Goal: Transaction & Acquisition: Purchase product/service

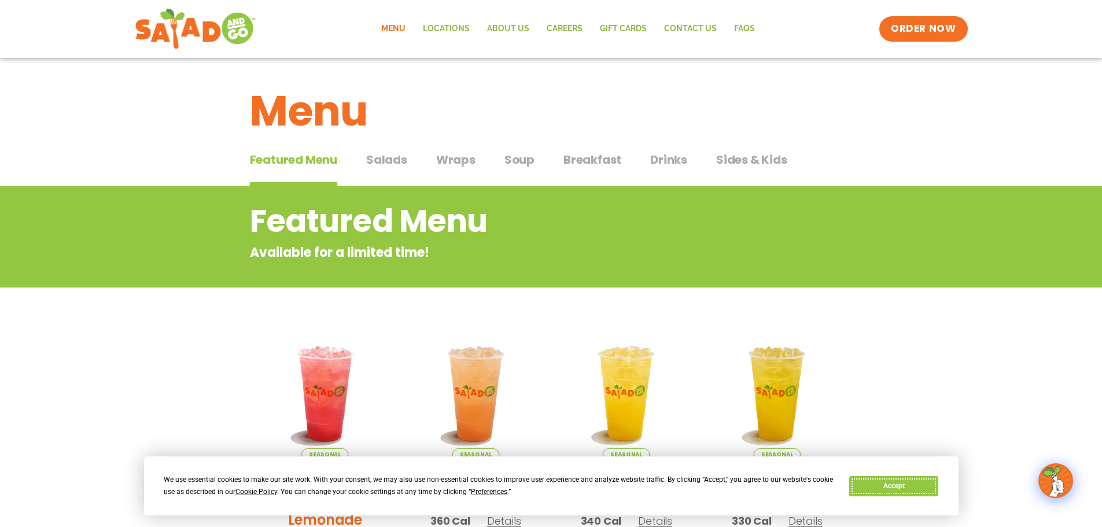
click at [903, 491] on button "Accept" at bounding box center [893, 486] width 89 height 20
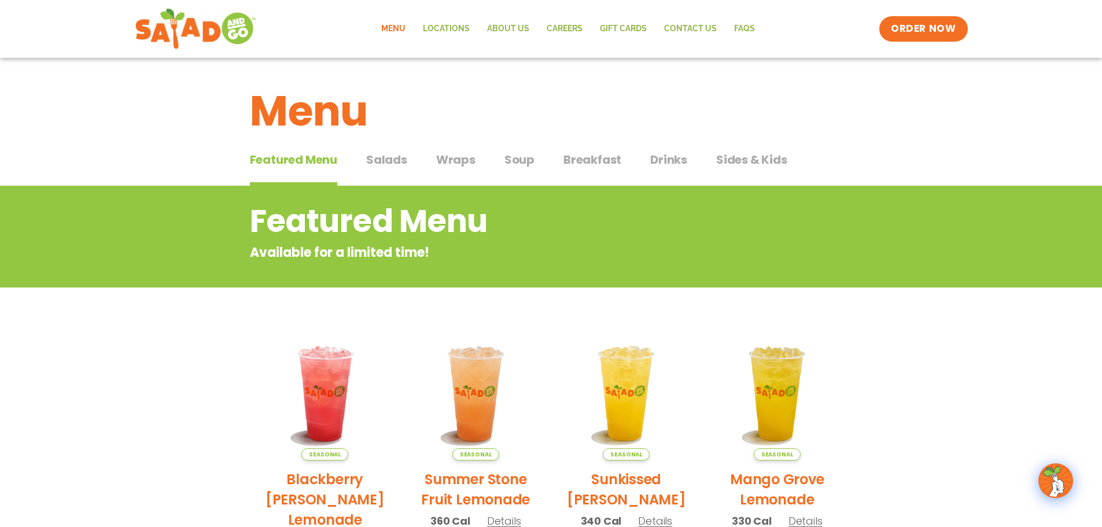
click at [383, 159] on span "Salads" at bounding box center [386, 159] width 41 height 17
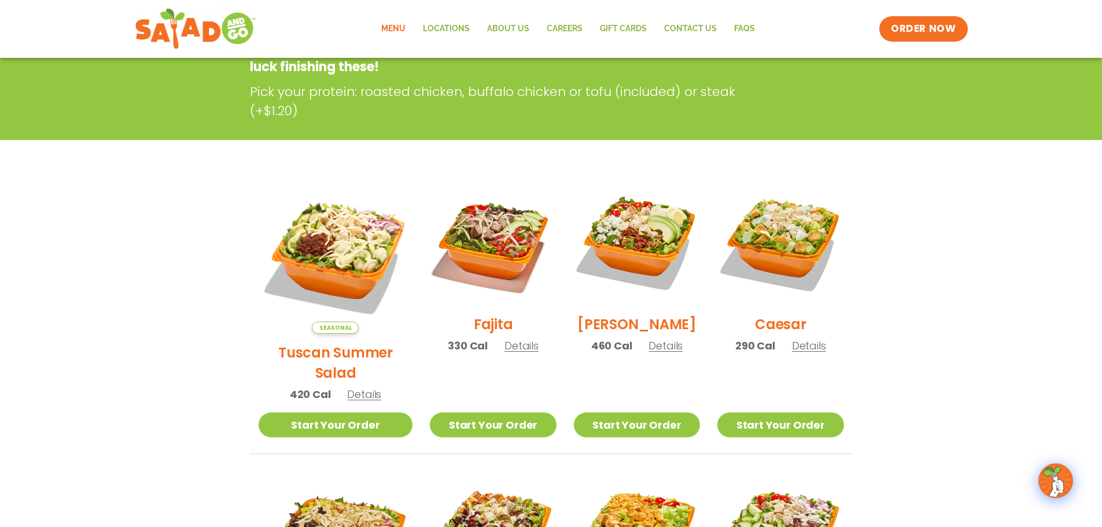
scroll to position [231, 0]
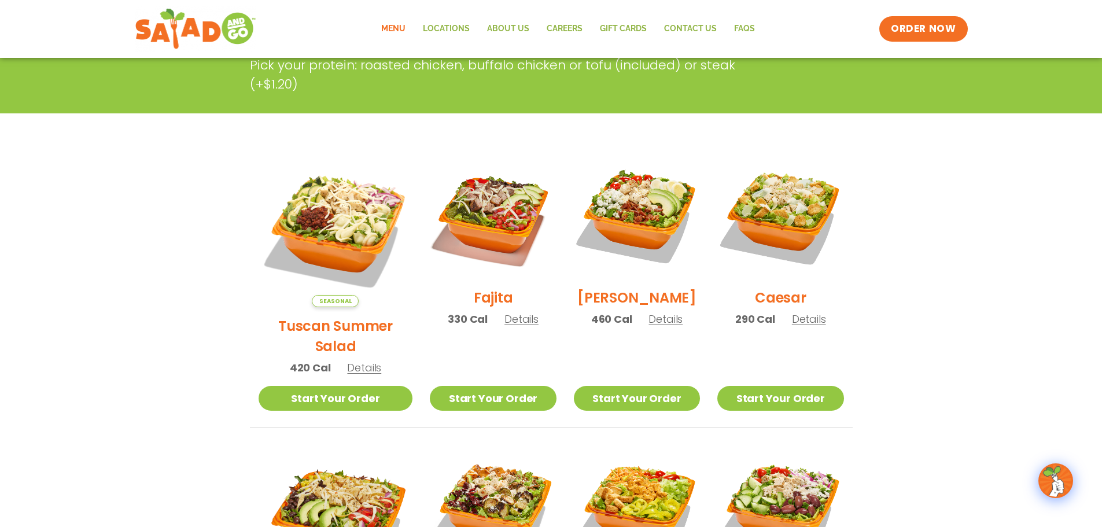
click at [648, 326] on span "Details" at bounding box center [665, 319] width 34 height 14
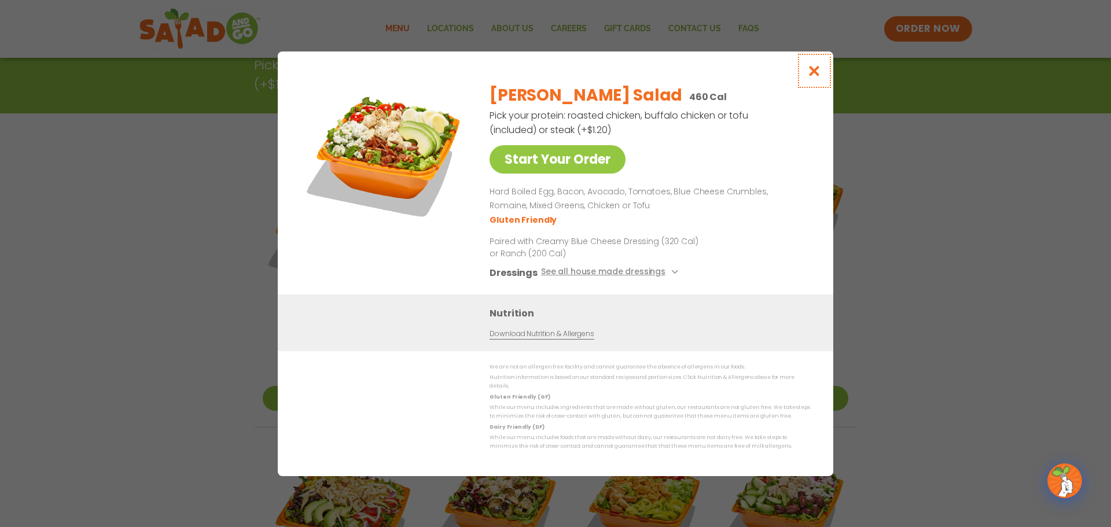
click at [813, 77] on icon "Close modal" at bounding box center [814, 71] width 14 height 12
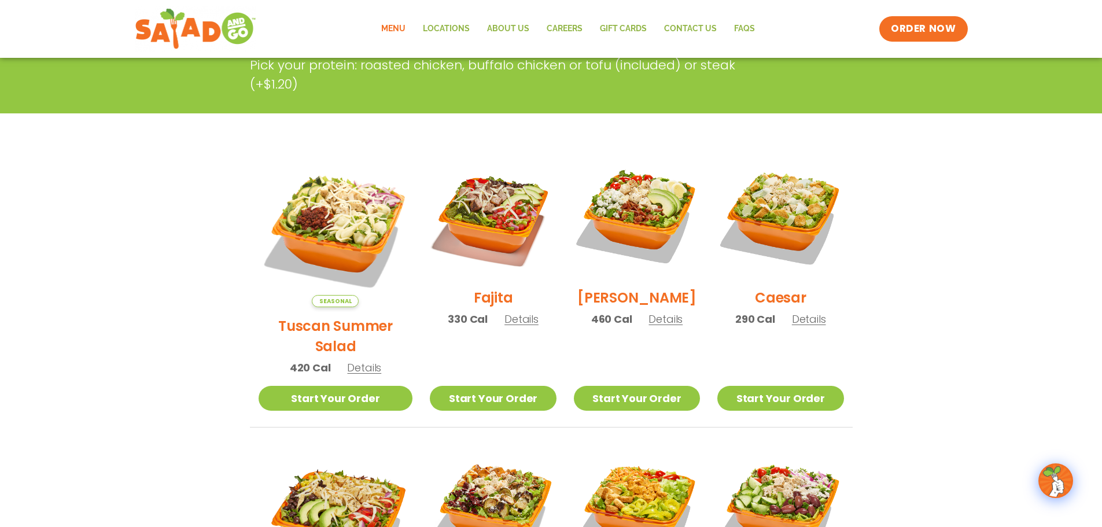
click at [504, 326] on span "Details" at bounding box center [521, 319] width 34 height 14
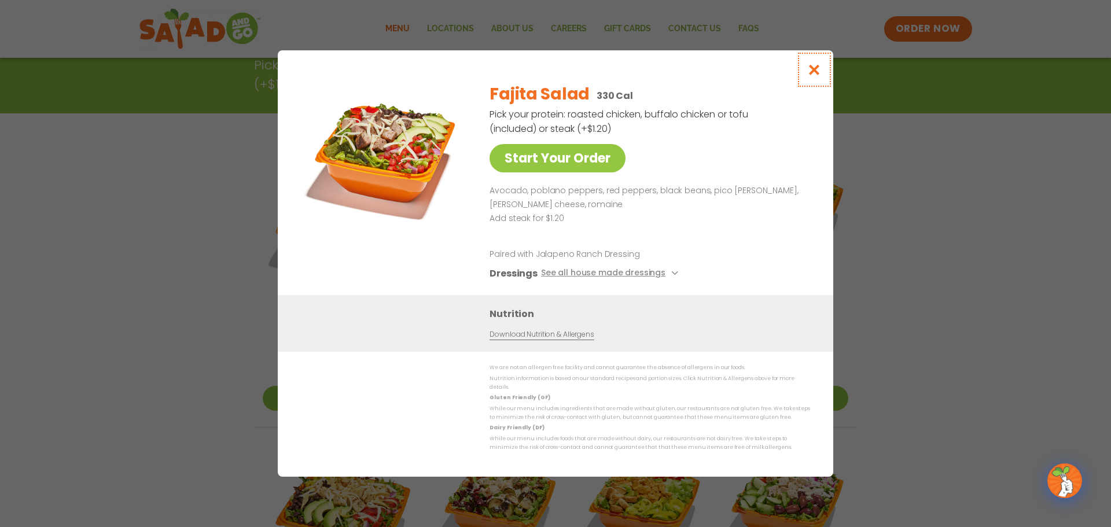
click at [810, 74] on icon "Close modal" at bounding box center [814, 70] width 14 height 12
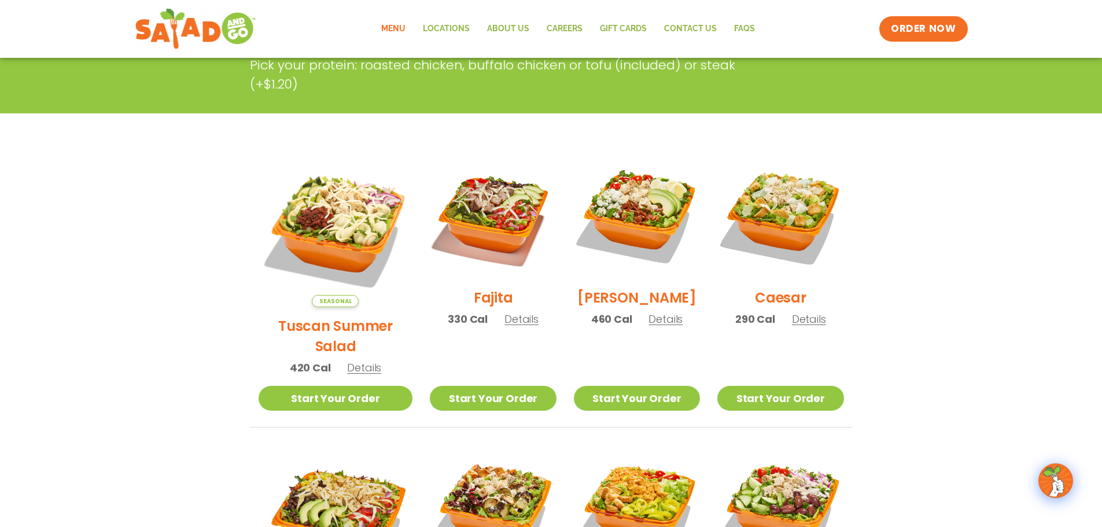
click at [355, 360] on span "Details" at bounding box center [364, 367] width 34 height 14
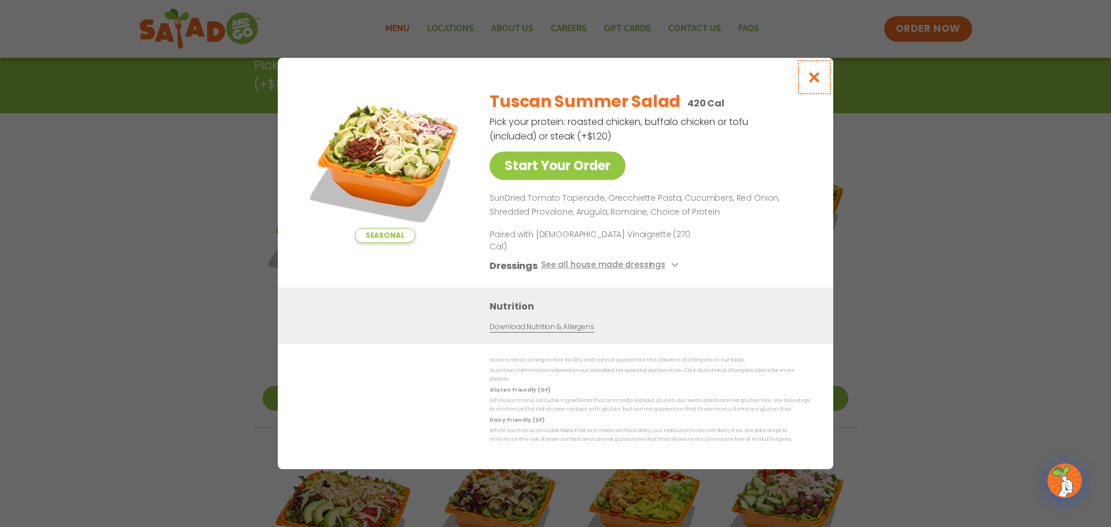
click at [813, 83] on icon "Close modal" at bounding box center [814, 77] width 14 height 12
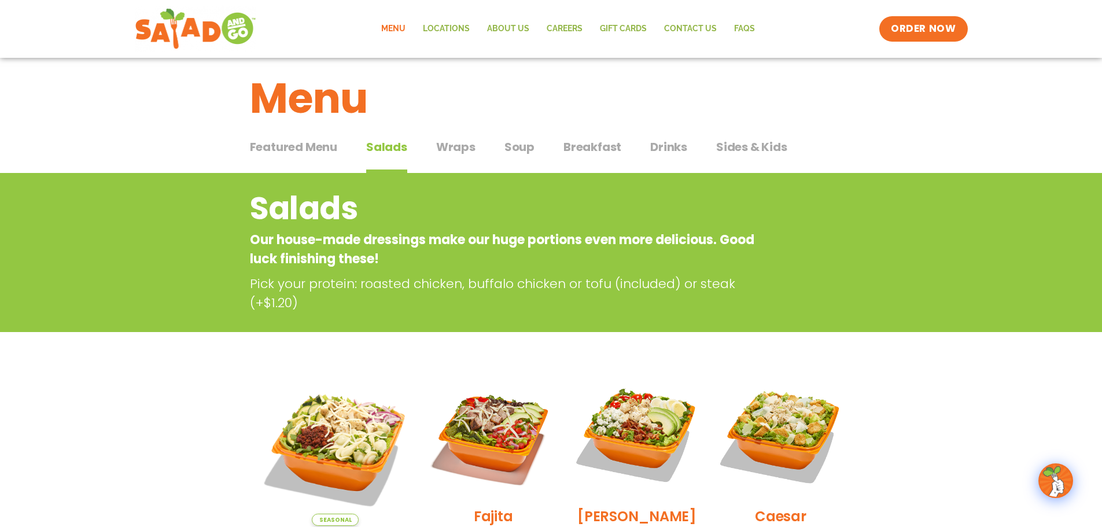
scroll to position [0, 0]
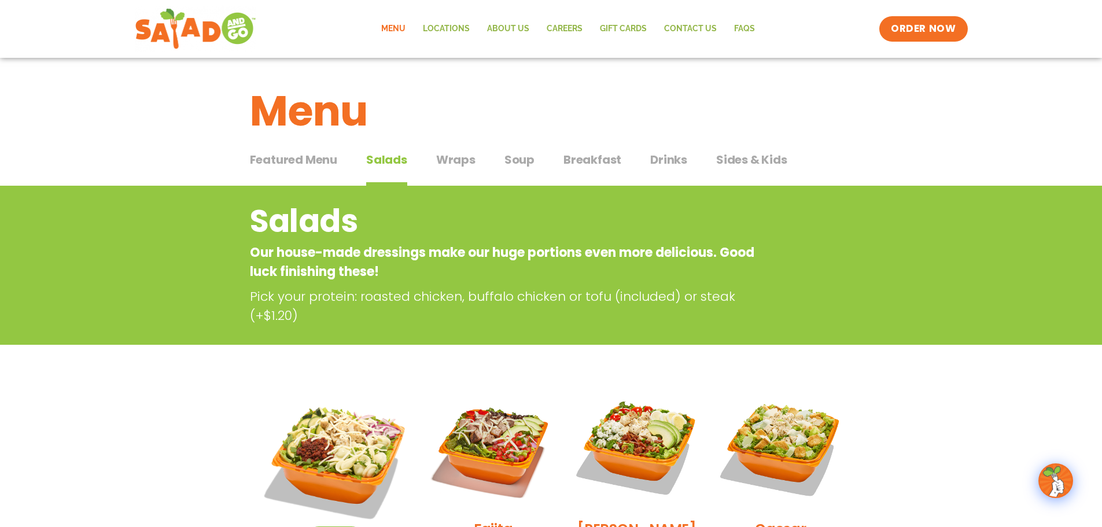
click at [451, 159] on span "Wraps" at bounding box center [455, 159] width 39 height 17
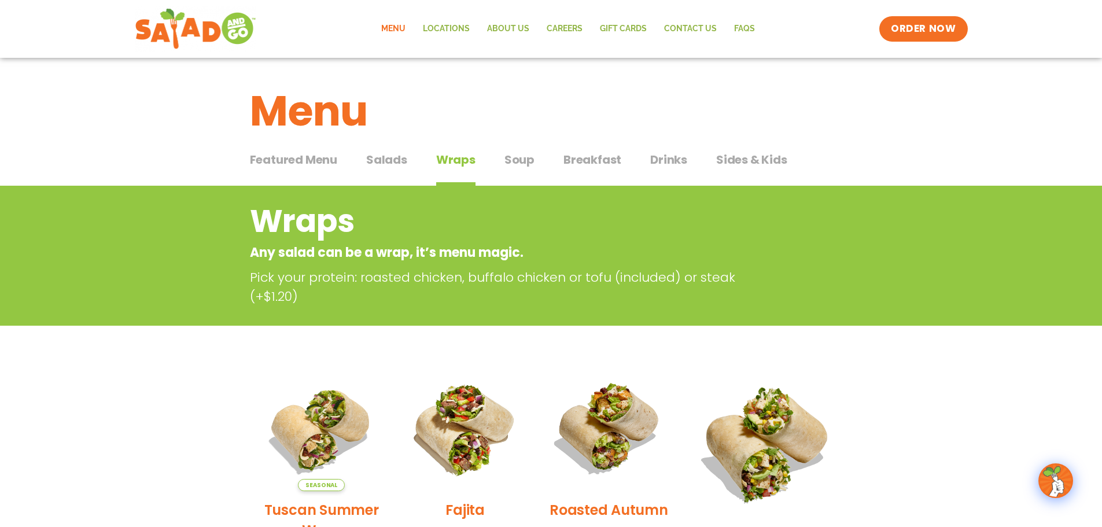
click at [517, 163] on span "Soup" at bounding box center [519, 159] width 30 height 17
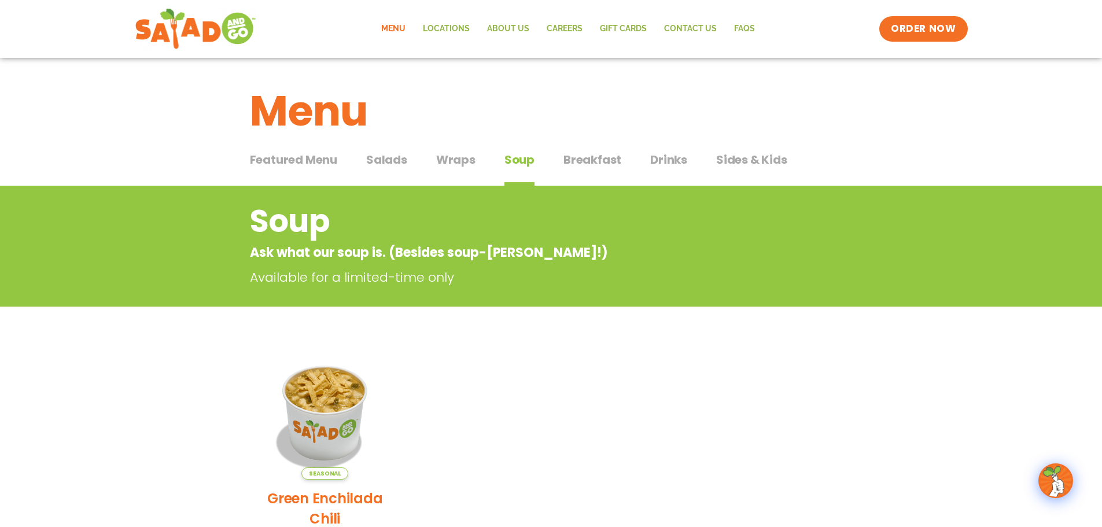
click at [658, 157] on span "Drinks" at bounding box center [668, 159] width 37 height 17
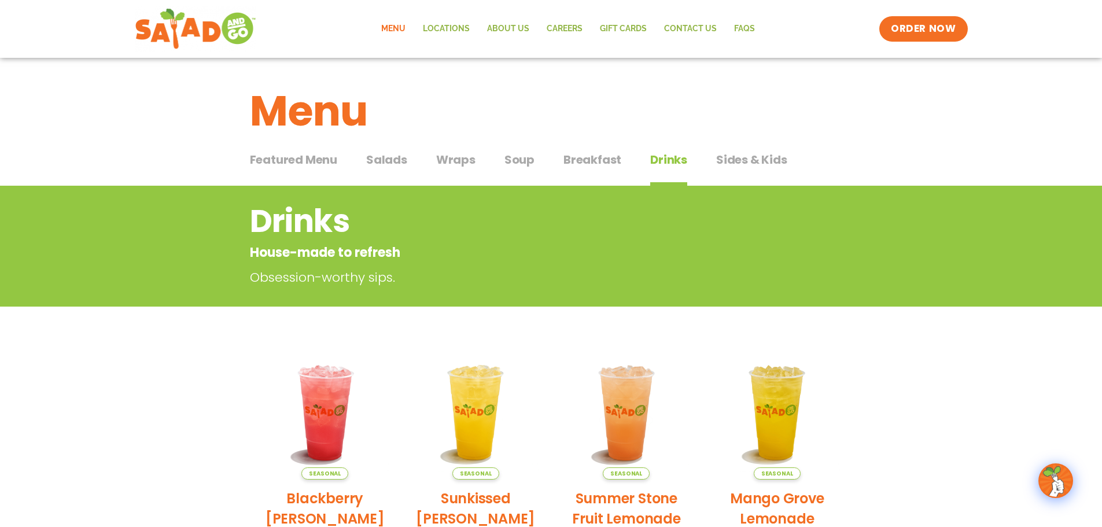
click at [377, 160] on span "Salads" at bounding box center [386, 159] width 41 height 17
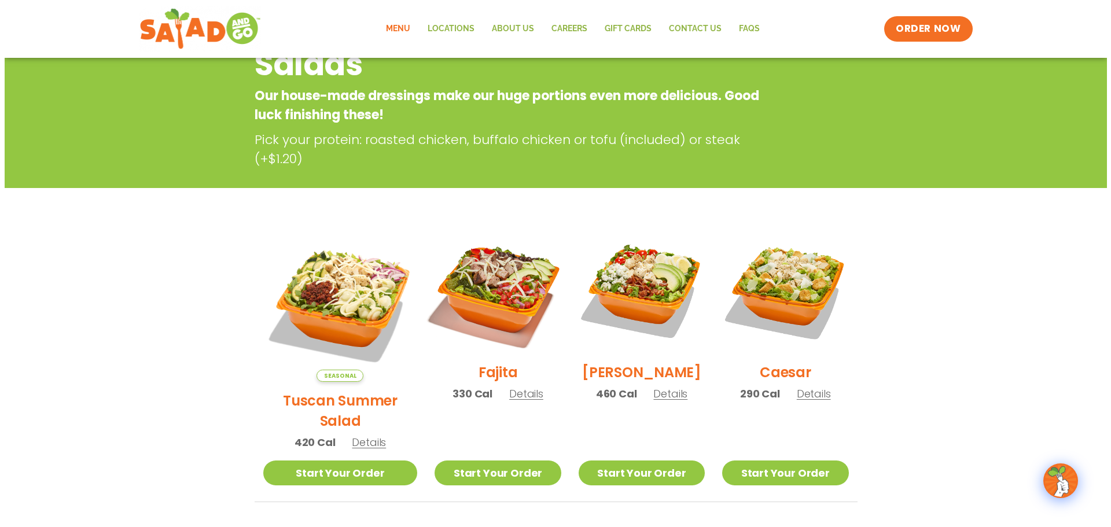
scroll to position [174, 0]
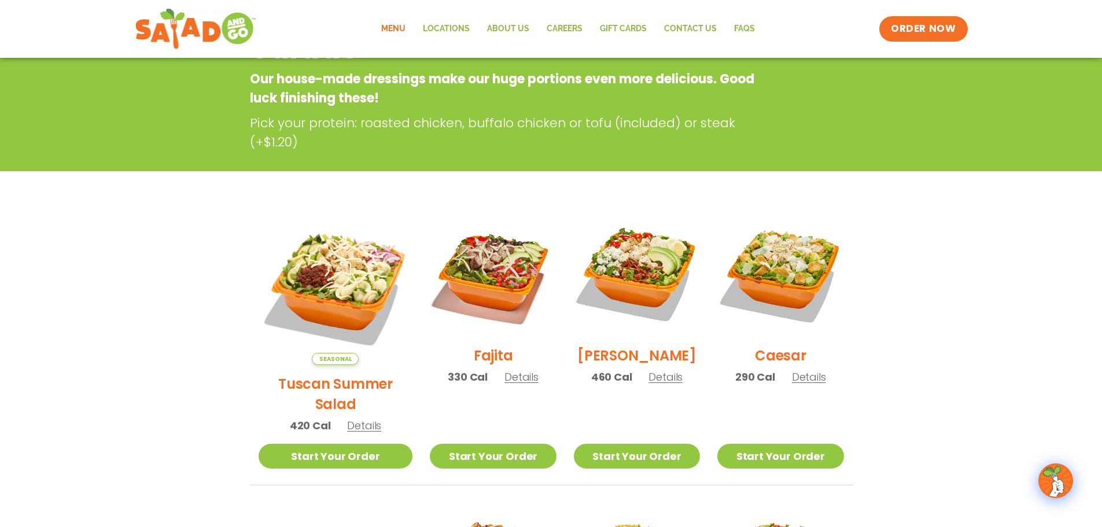
click at [648, 384] on span "Details" at bounding box center [665, 377] width 34 height 14
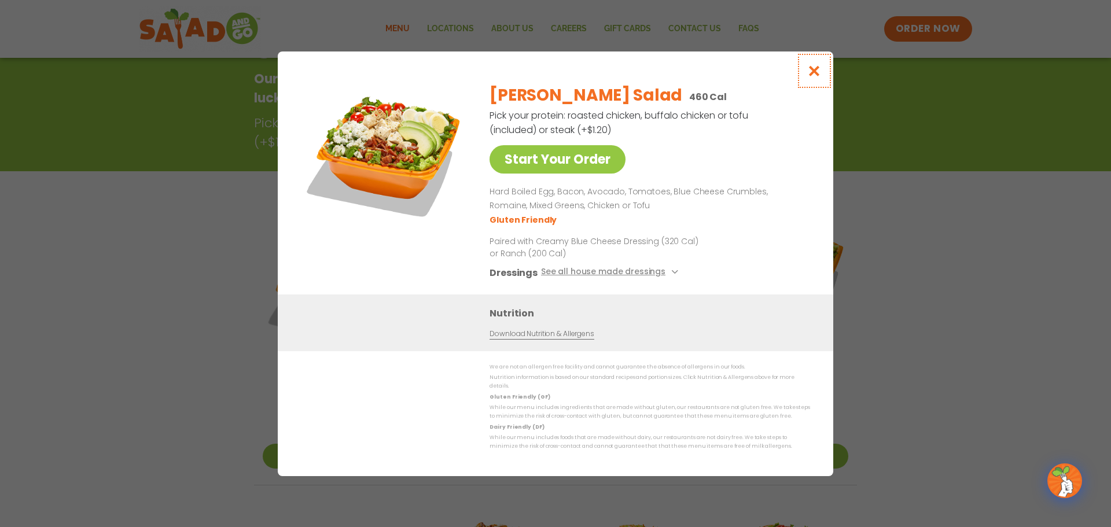
click at [816, 76] on icon "Close modal" at bounding box center [814, 71] width 14 height 12
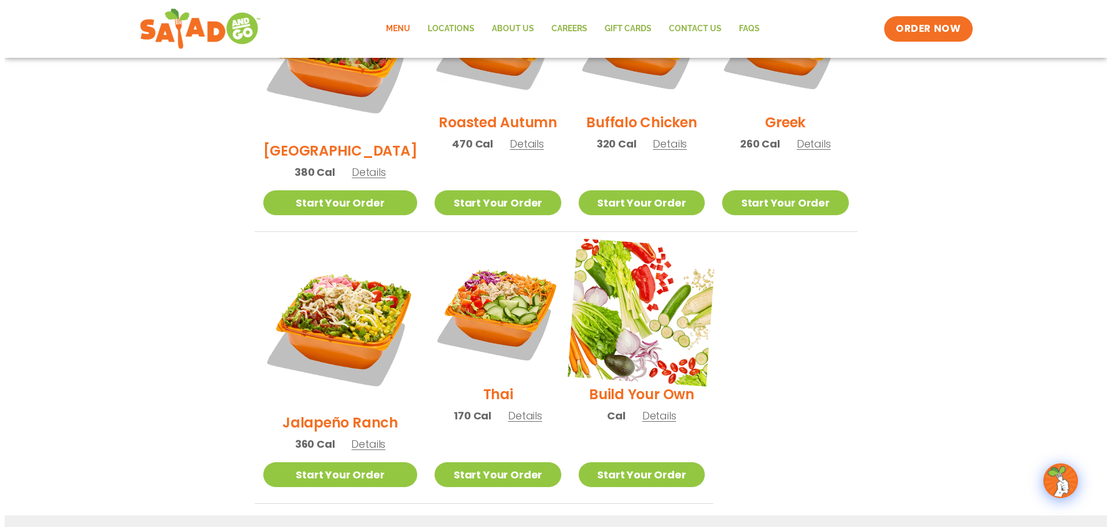
scroll to position [706, 0]
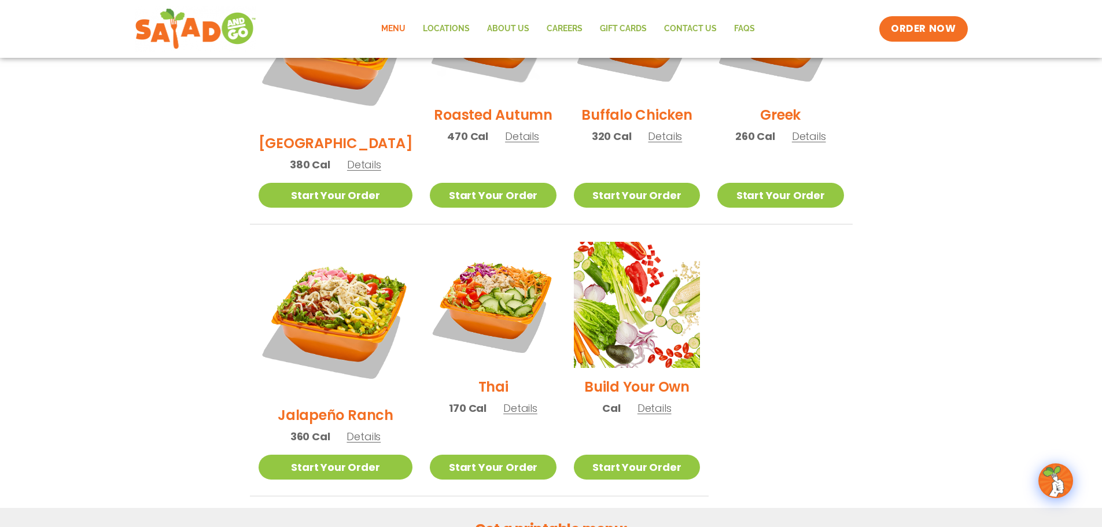
click at [642, 401] on span "Details" at bounding box center [654, 408] width 34 height 14
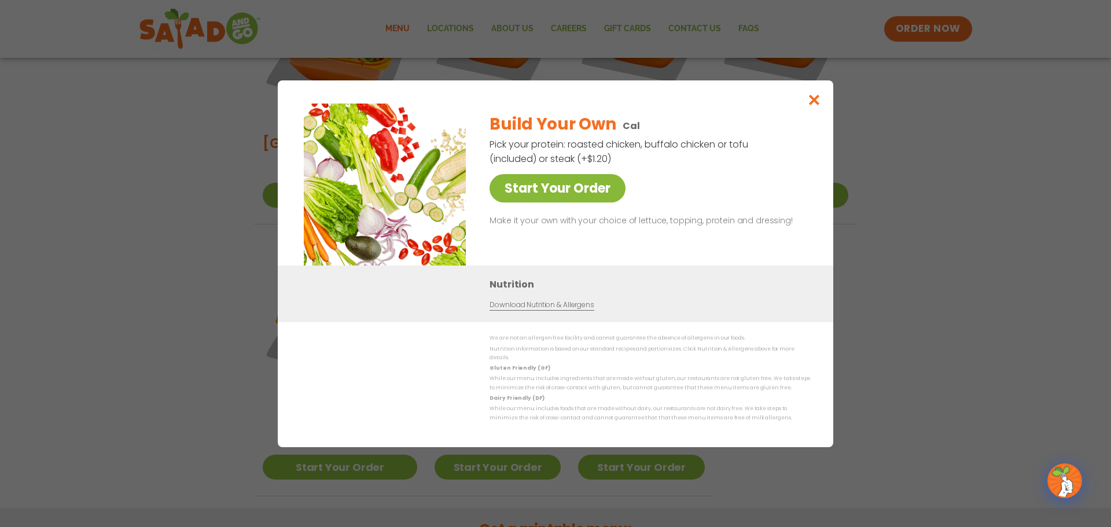
click at [607, 198] on link "Start Your Order" at bounding box center [557, 188] width 136 height 28
